Goal: Navigation & Orientation: Find specific page/section

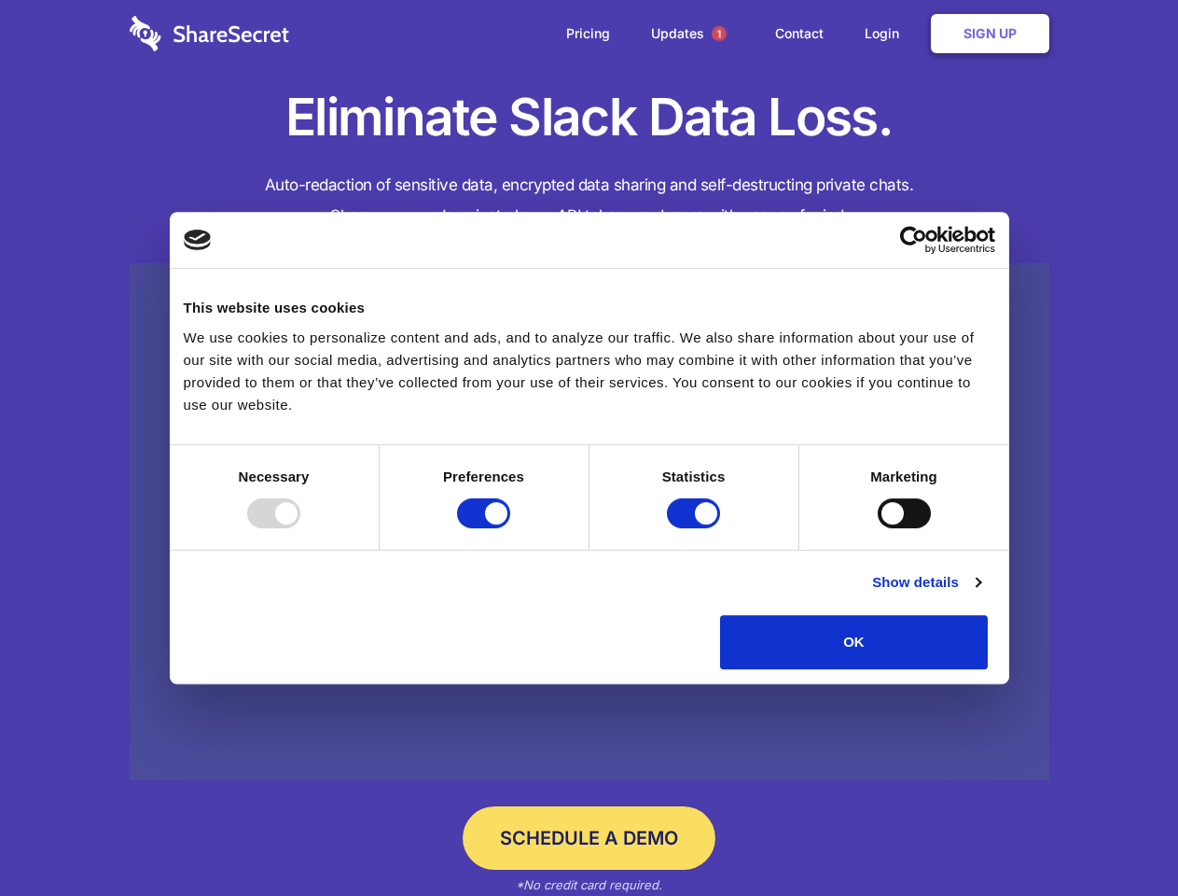
click at [300, 528] on div at bounding box center [273, 513] width 53 height 30
click at [510, 528] on input "Preferences" at bounding box center [483, 513] width 53 height 30
checkbox input "false"
click at [696, 528] on input "Statistics" at bounding box center [693, 513] width 53 height 30
checkbox input "false"
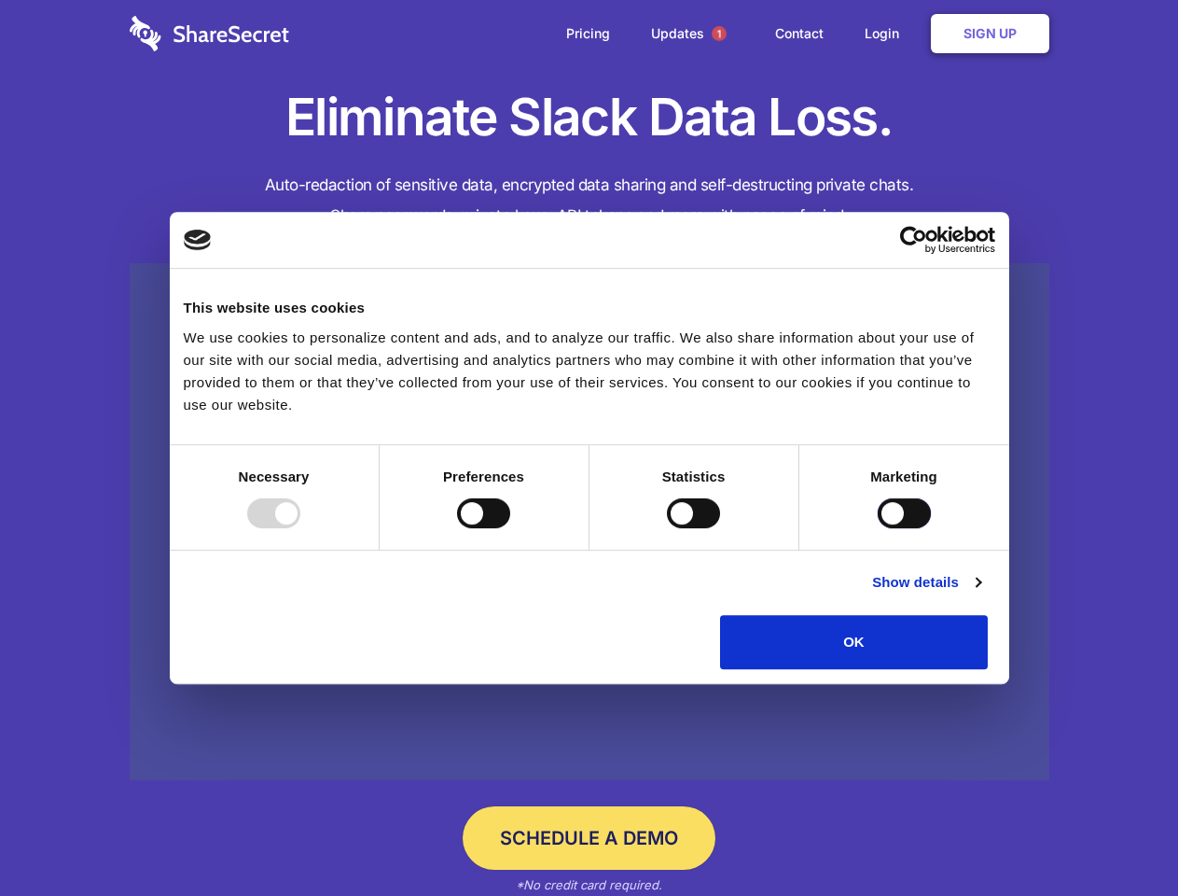
click at [878, 528] on input "Marketing" at bounding box center [904, 513] width 53 height 30
checkbox input "true"
click at [981, 593] on link "Show details" at bounding box center [926, 582] width 108 height 22
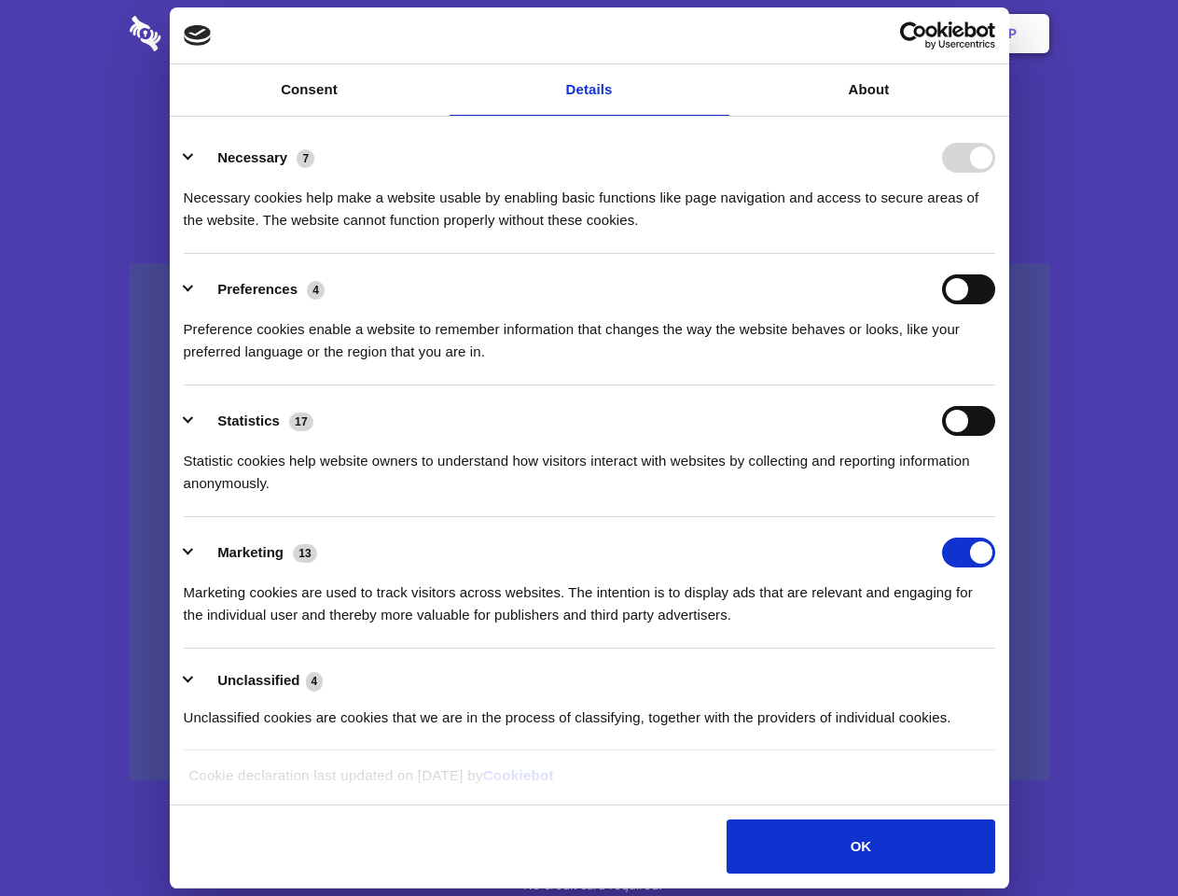
click at [995, 254] on li "Necessary 7 Necessary cookies help make a website usable by enabling basic func…" at bounding box center [590, 188] width 812 height 132
click at [718, 34] on span "1" at bounding box center [719, 33] width 15 height 15
